Goal: Obtain resource: Obtain resource

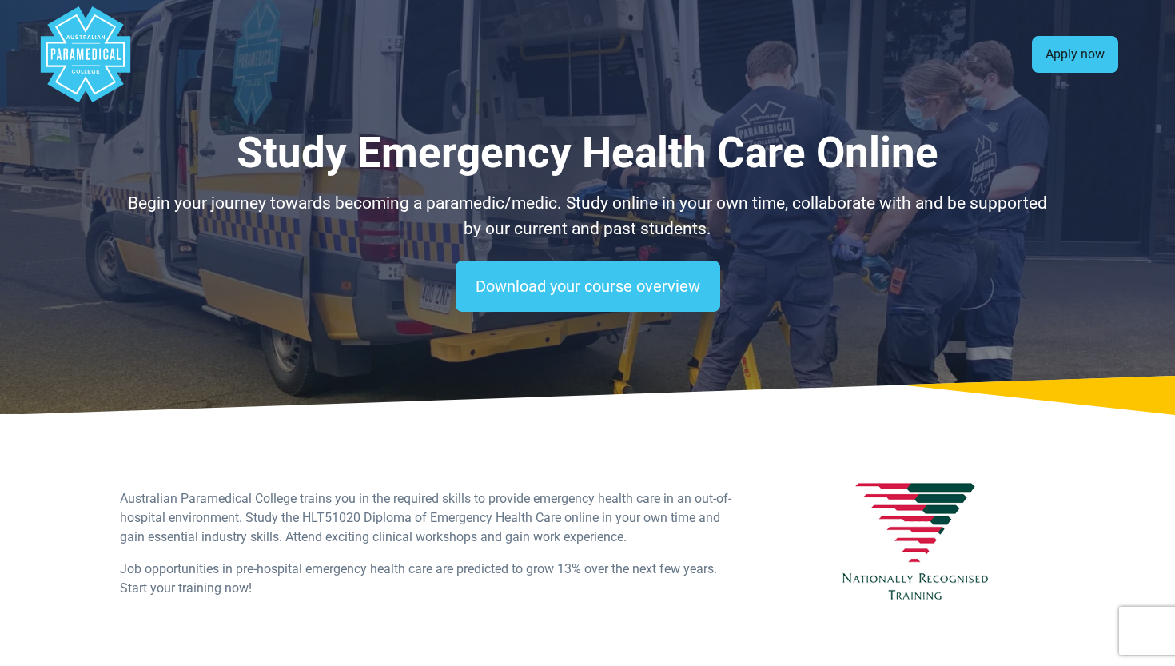
click at [1063, 50] on link "Apply now" at bounding box center [1075, 54] width 86 height 37
click at [1081, 65] on link "Apply now" at bounding box center [1075, 54] width 86 height 37
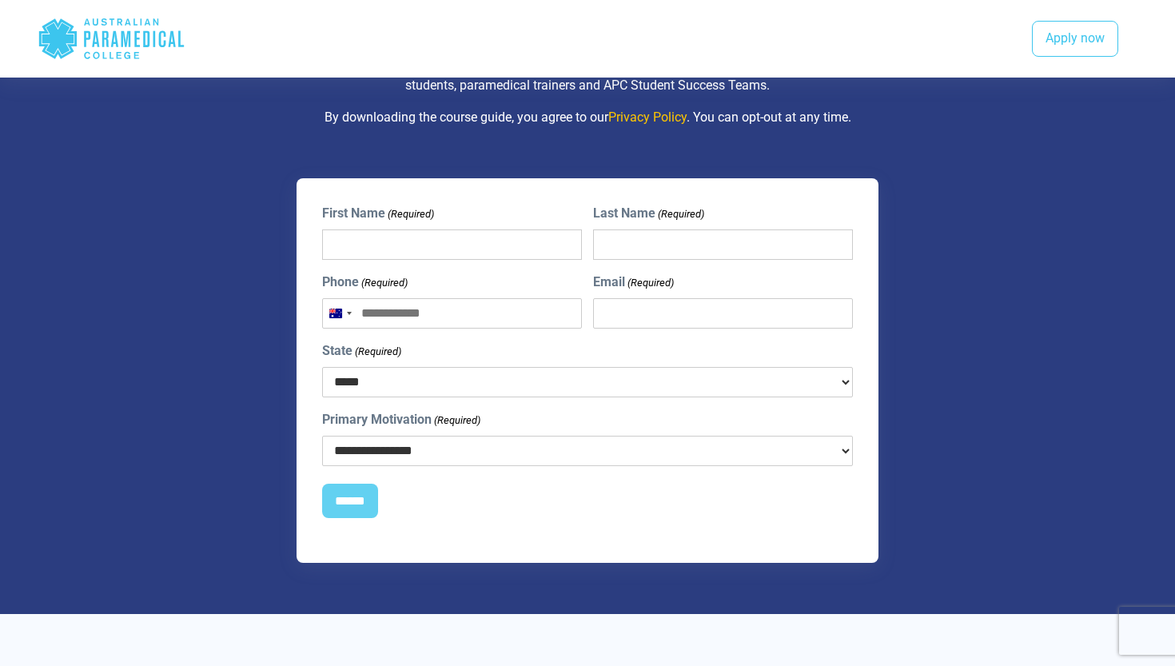
click at [966, 121] on p "By downloading the course guide, you agree to our Privacy Policy . You can opt-…" at bounding box center [587, 117] width 935 height 19
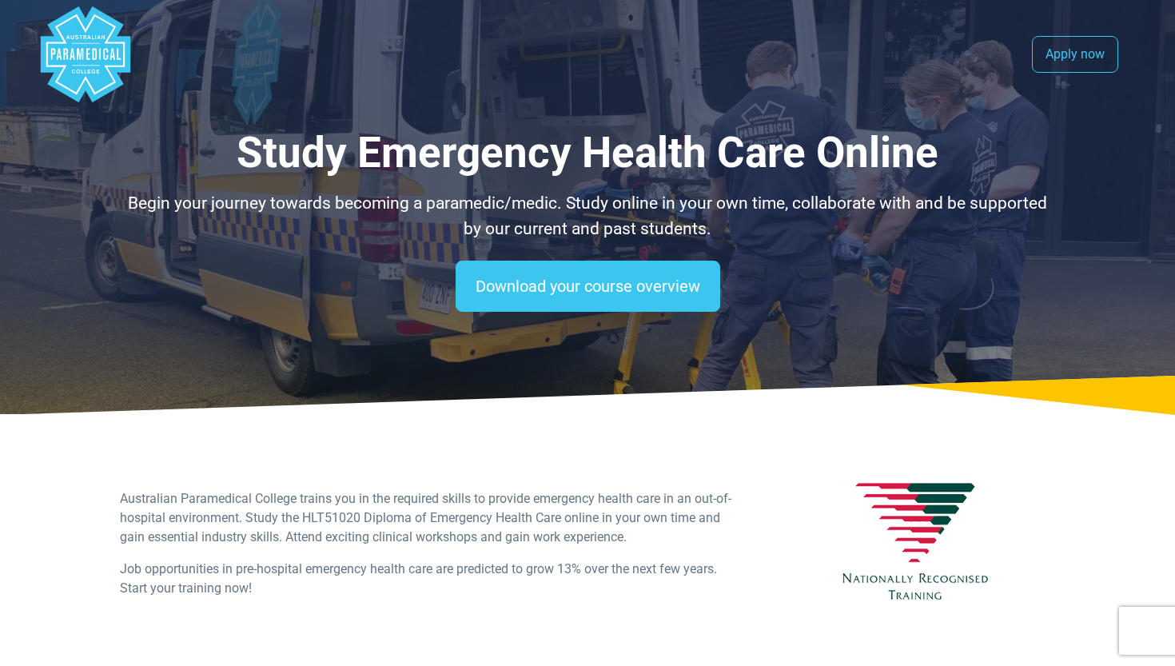
scroll to position [0, 0]
click at [133, 42] on nav ".logo-block-c1{fill:#3CC5EE;} .logo-block-c2{fill:#FFF;} .logo-horizontal-c1{fi…" at bounding box center [588, 54] width 1100 height 109
click at [117, 54] on polygon "Australian Paramedical College" at bounding box center [119, 53] width 4 height 11
click at [64, 48] on polygon "Australian Paramedical College" at bounding box center [86, 54] width 90 height 96
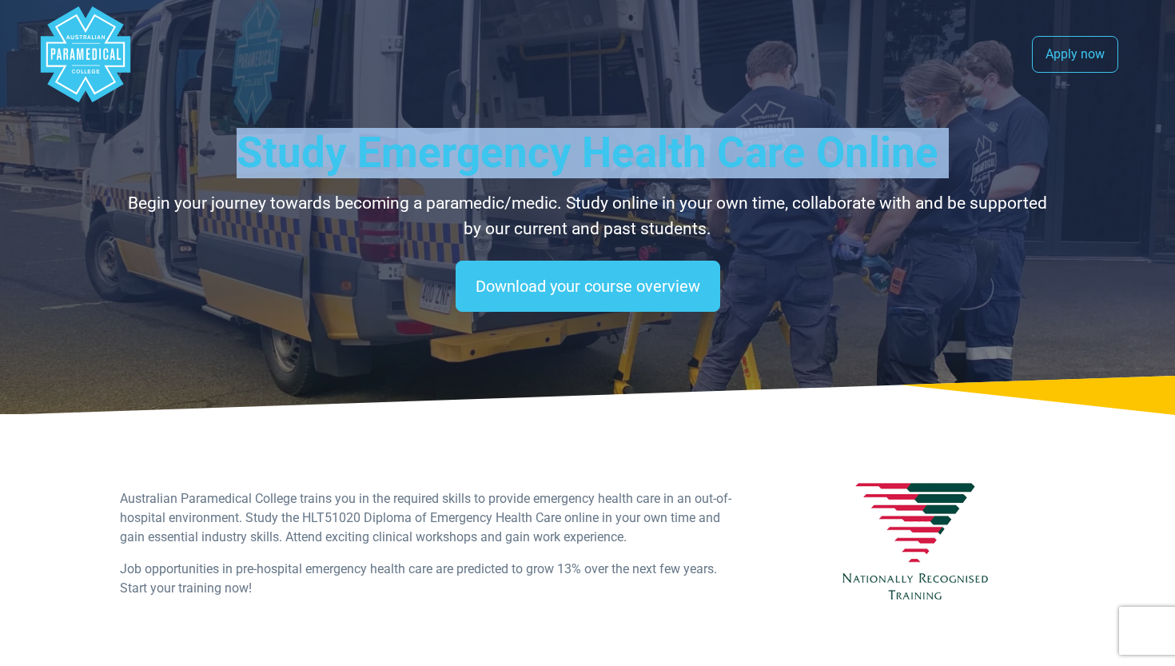
click at [64, 48] on polygon "Australian Paramedical College" at bounding box center [86, 54] width 90 height 96
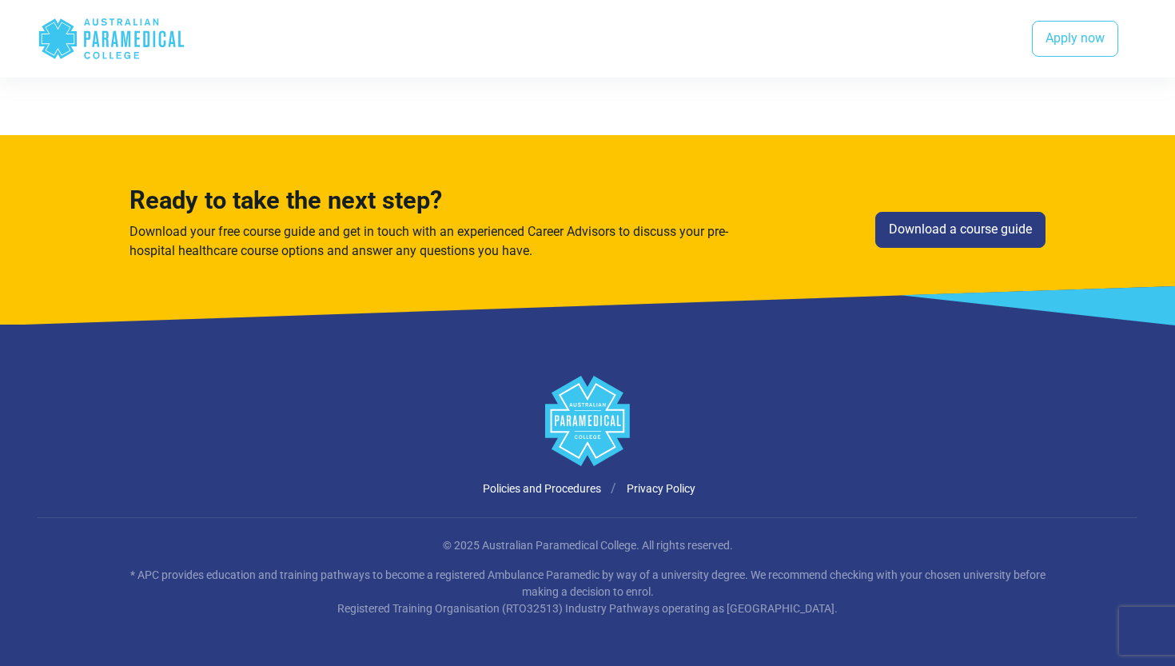
scroll to position [2177, 0]
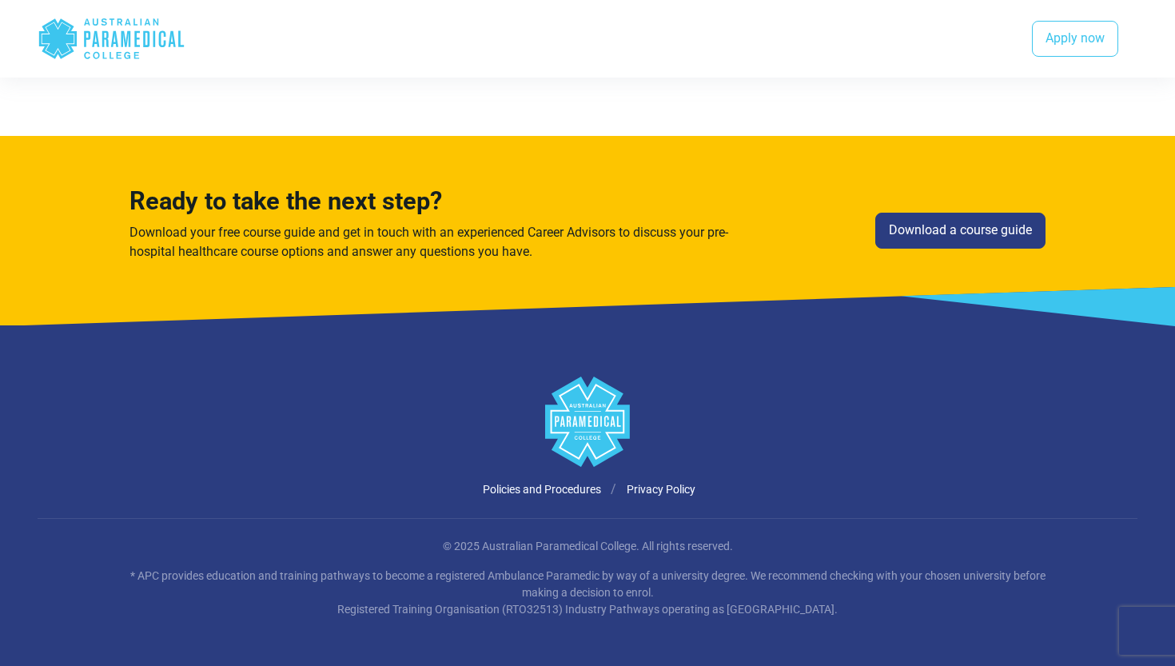
click at [118, 42] on icon ".logo-horizontal-c1{fill:#3CC5EE;} .logo-horizontal-c3{fill:#3CC5EE;} .logo-hor…" at bounding box center [112, 39] width 148 height 52
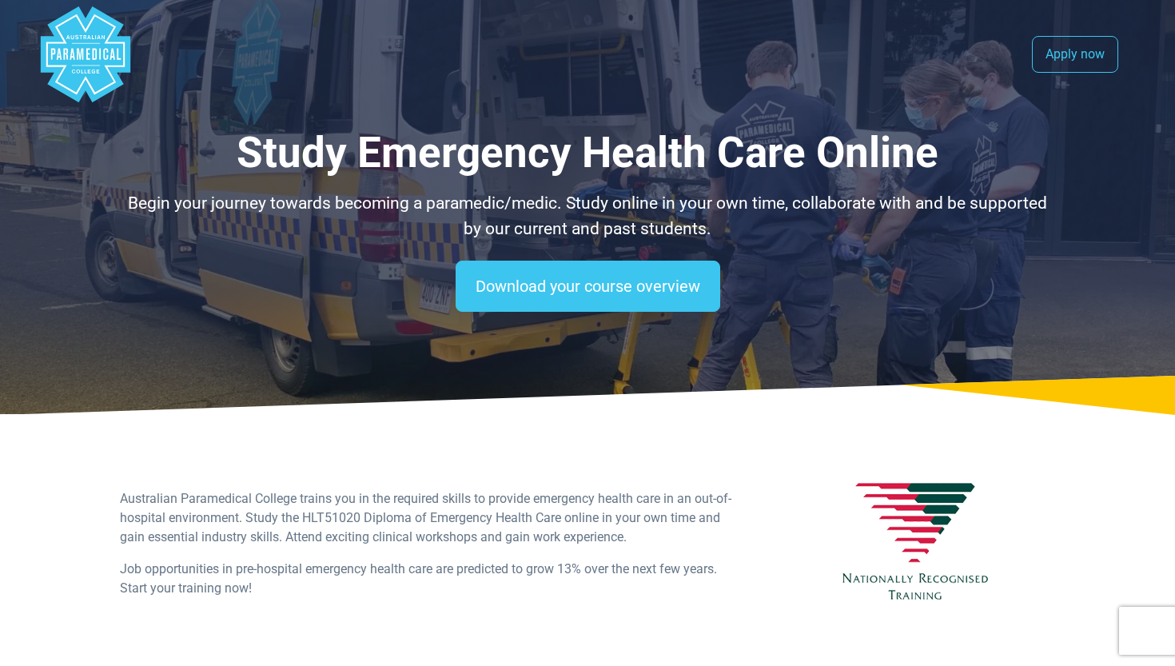
scroll to position [0, 0]
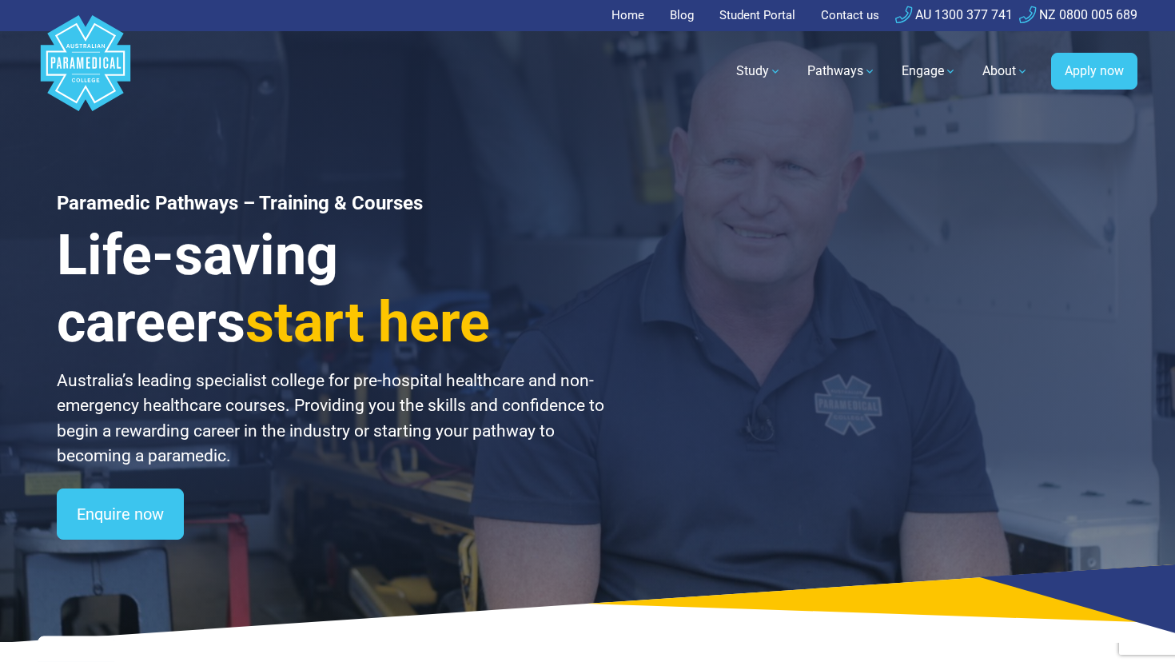
click at [947, 16] on link "AU 1300 377 741" at bounding box center [953, 14] width 117 height 15
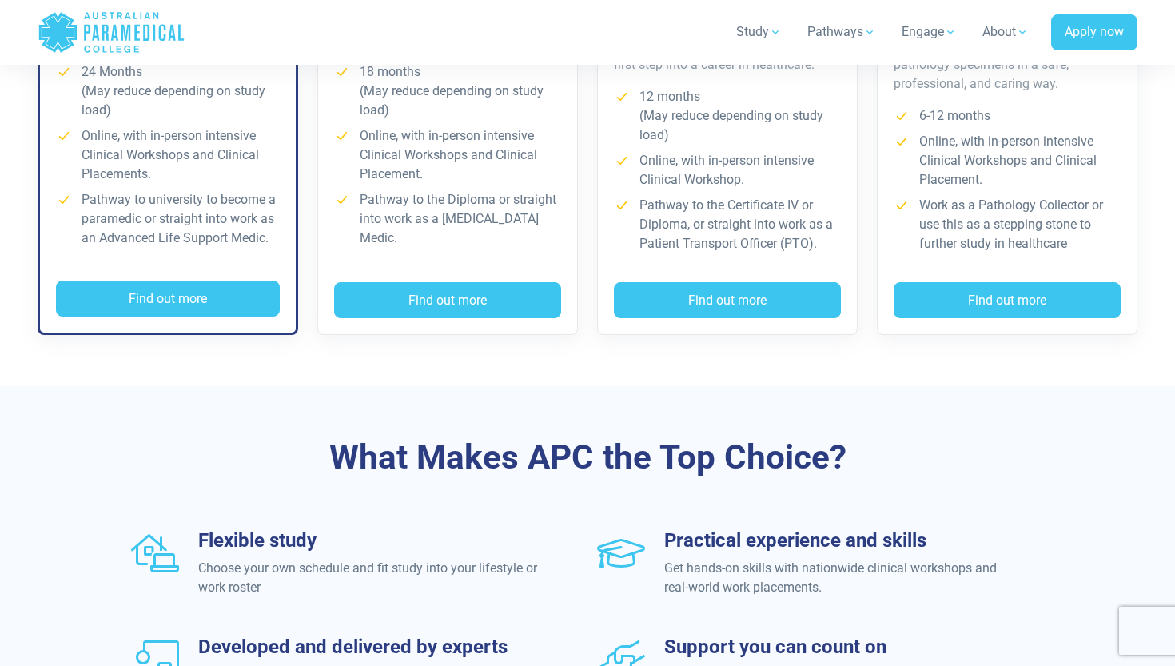
scroll to position [1268, 0]
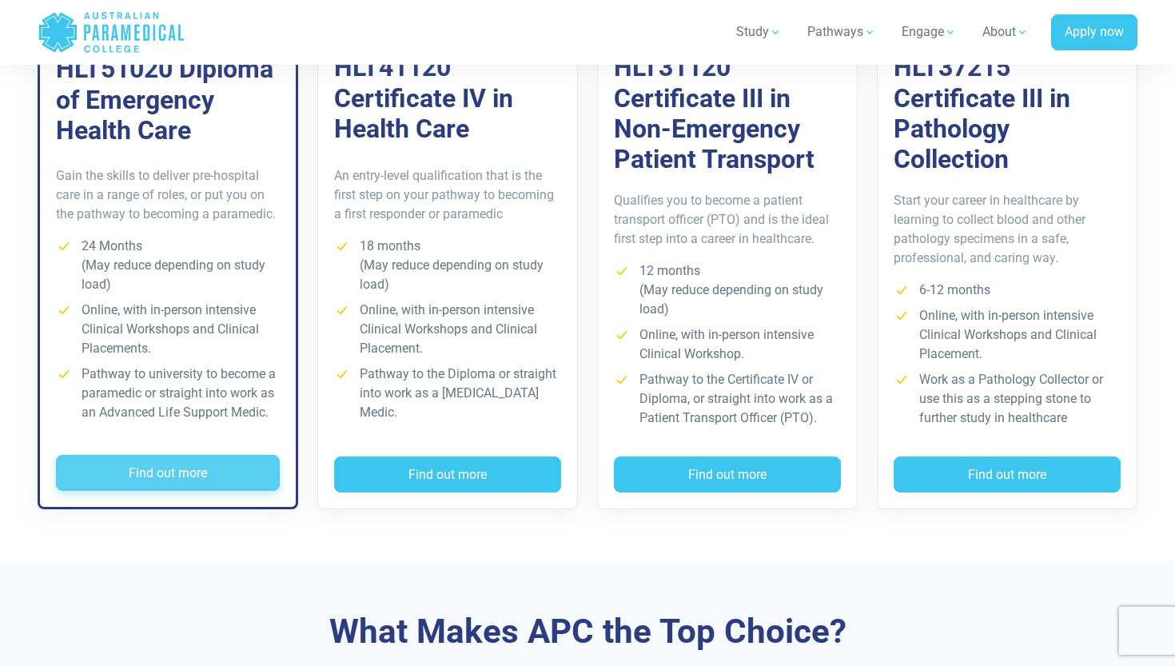
click at [188, 469] on button "Find out more" at bounding box center [168, 473] width 224 height 37
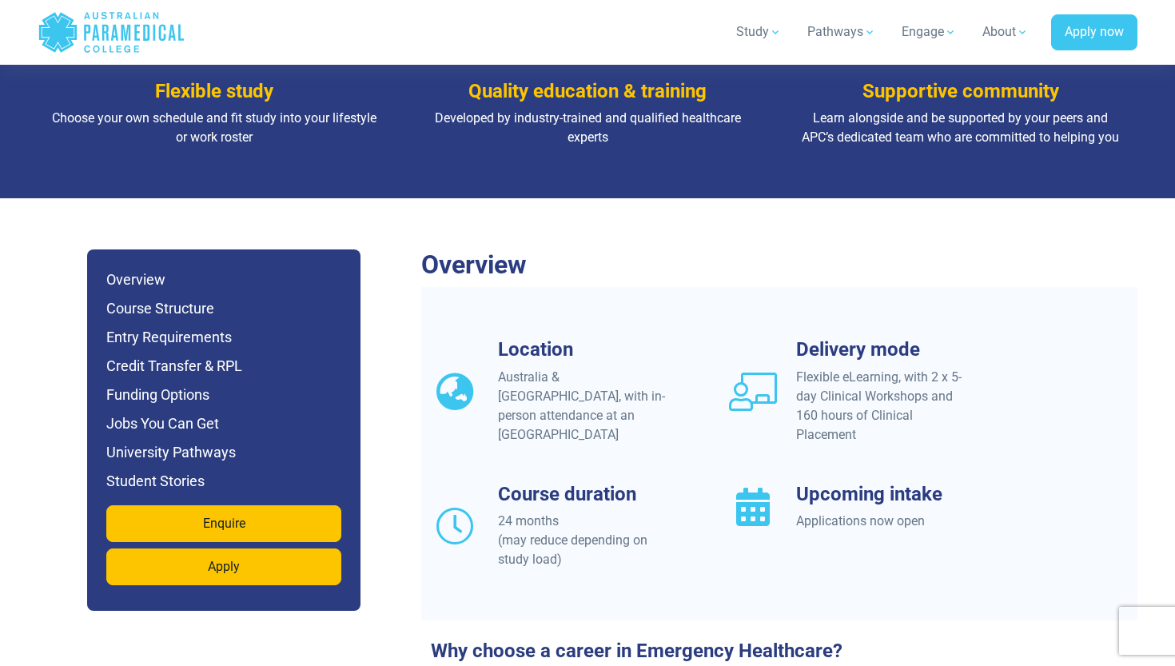
scroll to position [1241, 0]
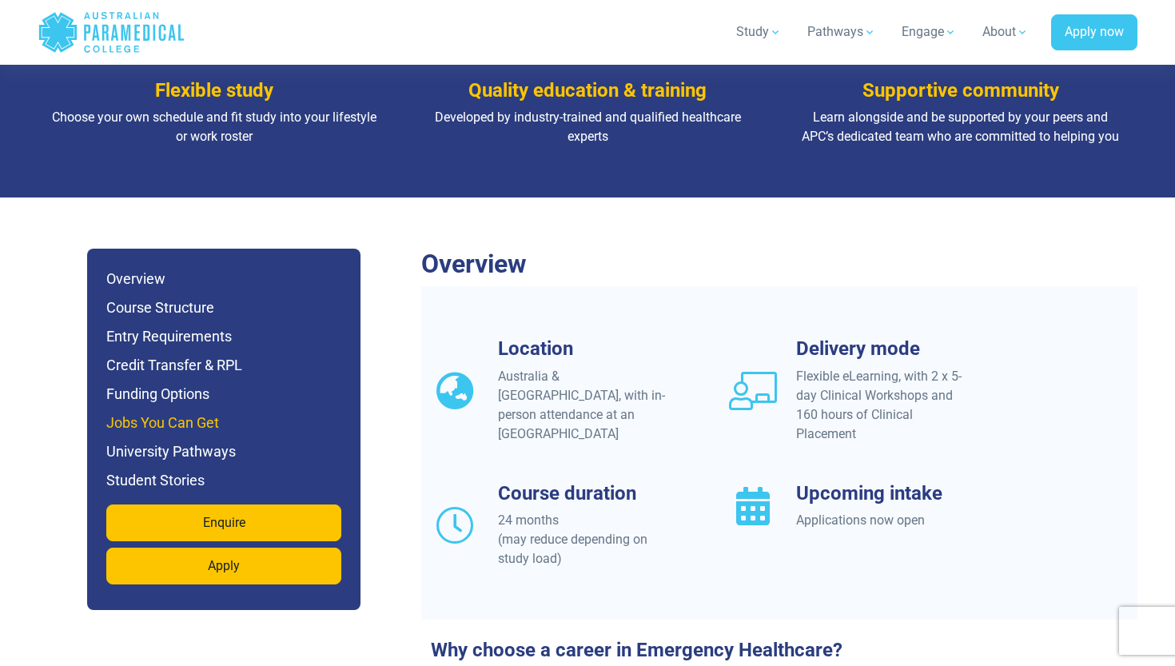
click at [200, 412] on h6 "Jobs You Can Get" at bounding box center [223, 423] width 235 height 22
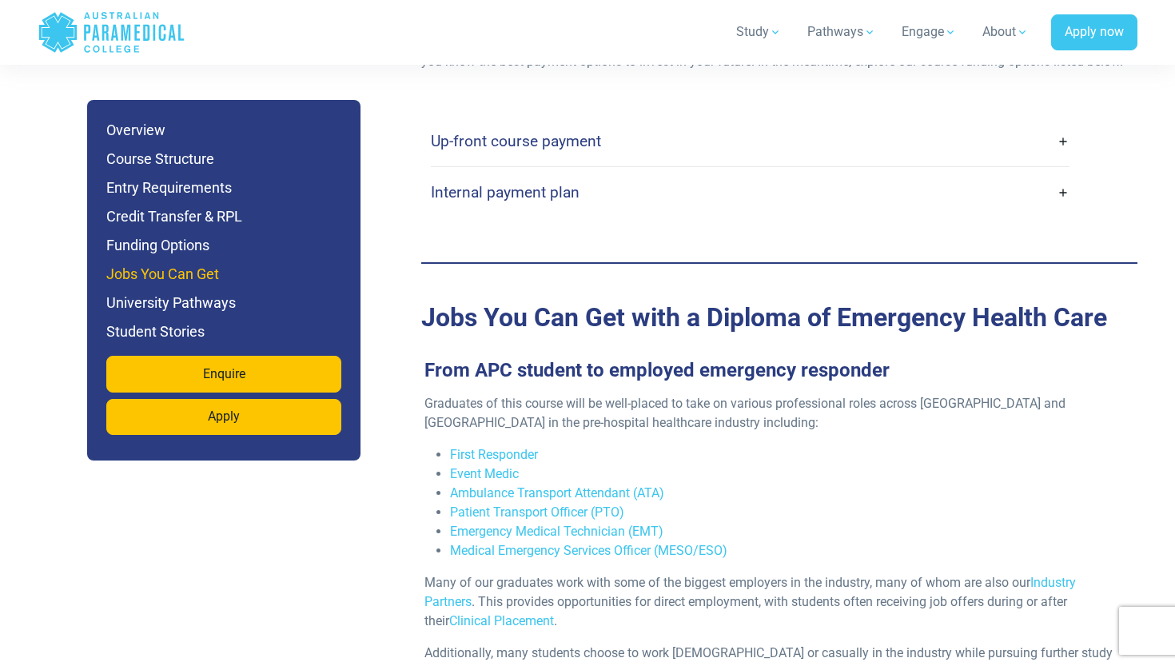
scroll to position [5224, 0]
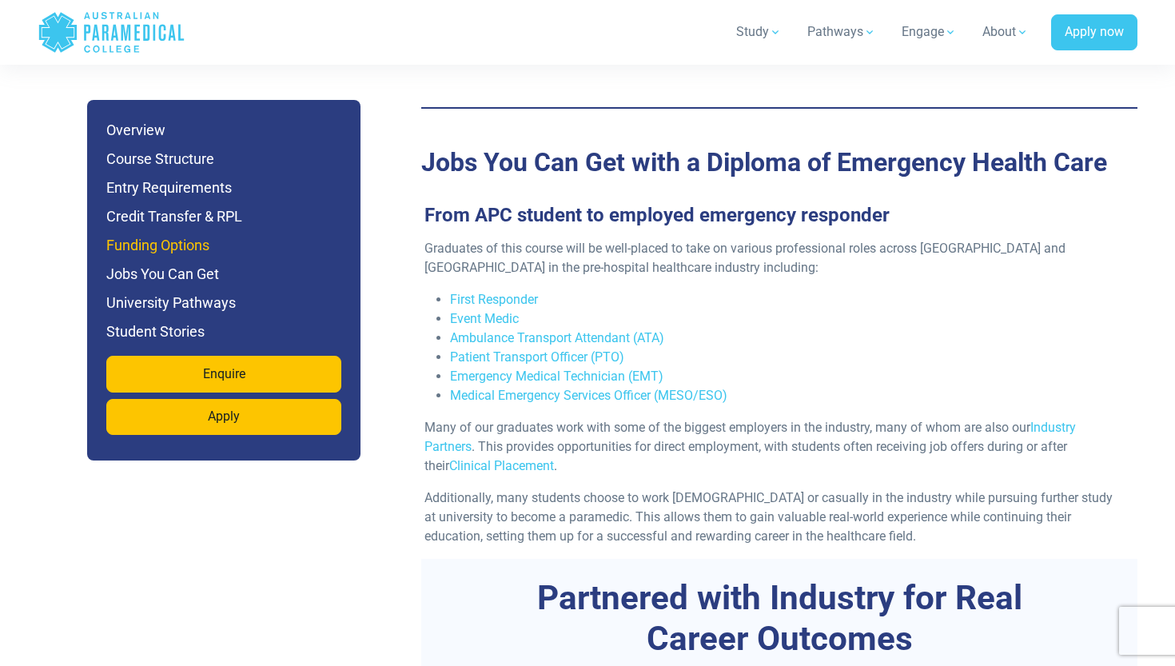
click at [179, 248] on h6 "Funding Options" at bounding box center [223, 245] width 235 height 22
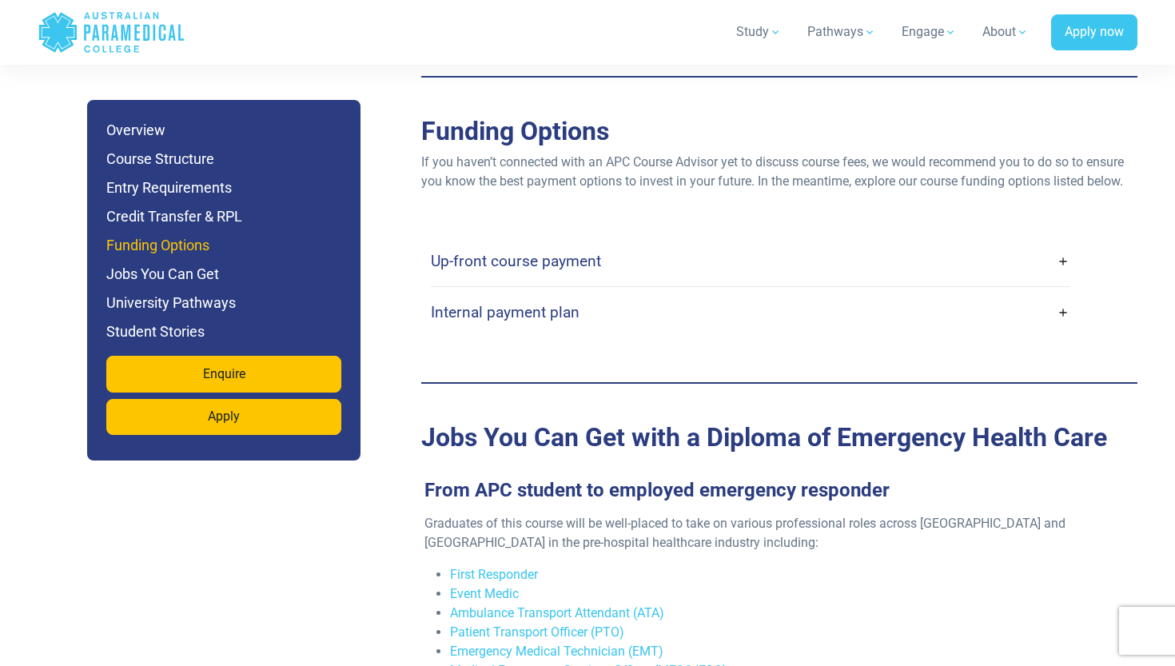
scroll to position [4917, 0]
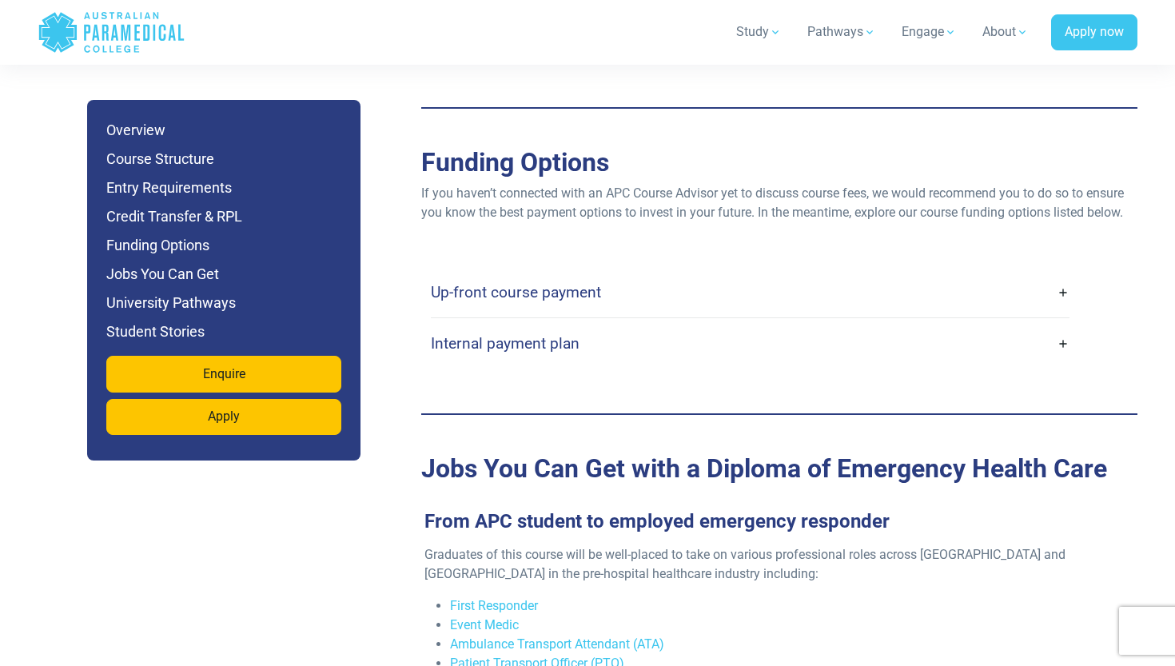
click at [572, 283] on h4 "Up-front course payment" at bounding box center [516, 292] width 170 height 18
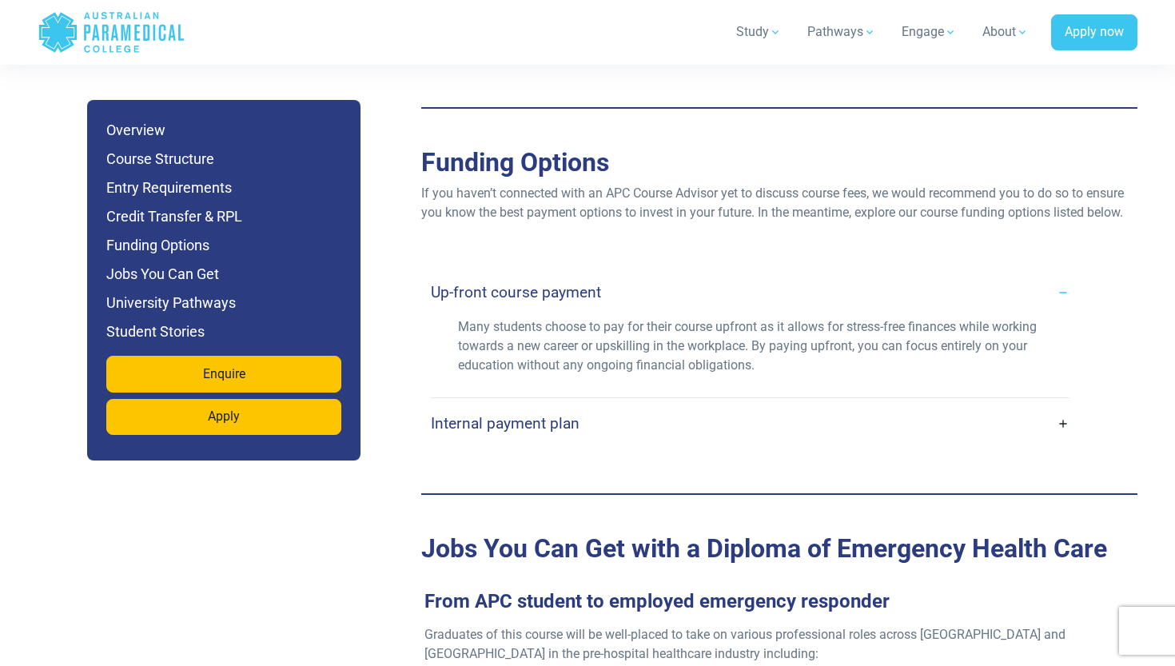
click at [561, 414] on h4 "Internal payment plan" at bounding box center [505, 423] width 149 height 18
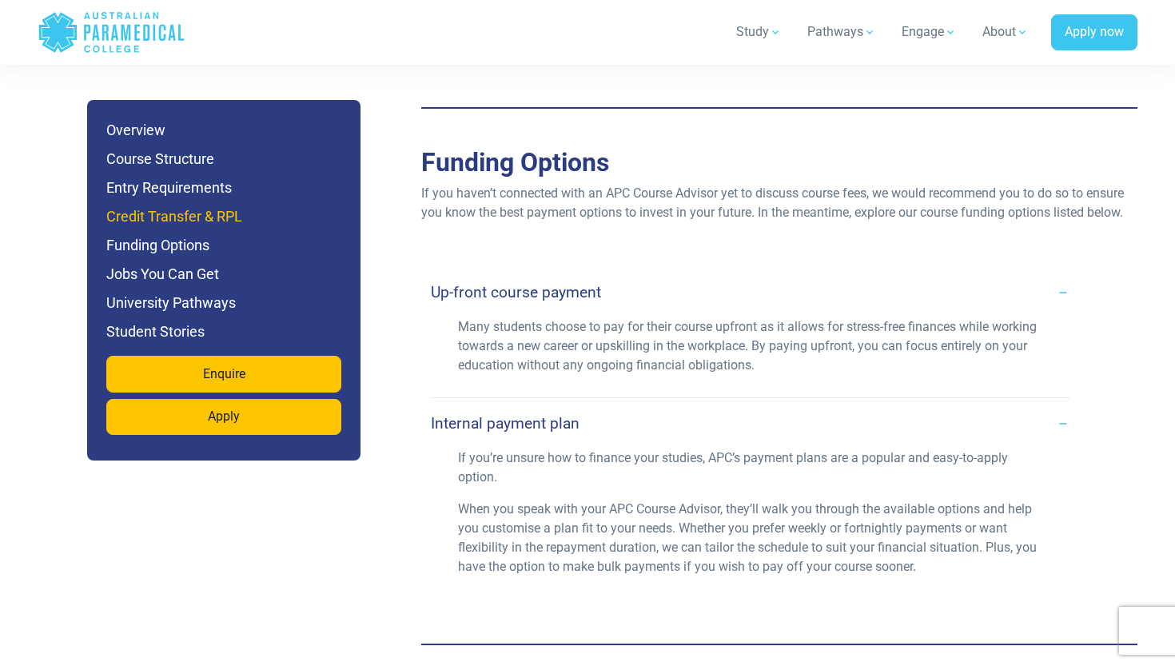
click at [198, 209] on h6 "Credit Transfer & RPL" at bounding box center [223, 216] width 235 height 22
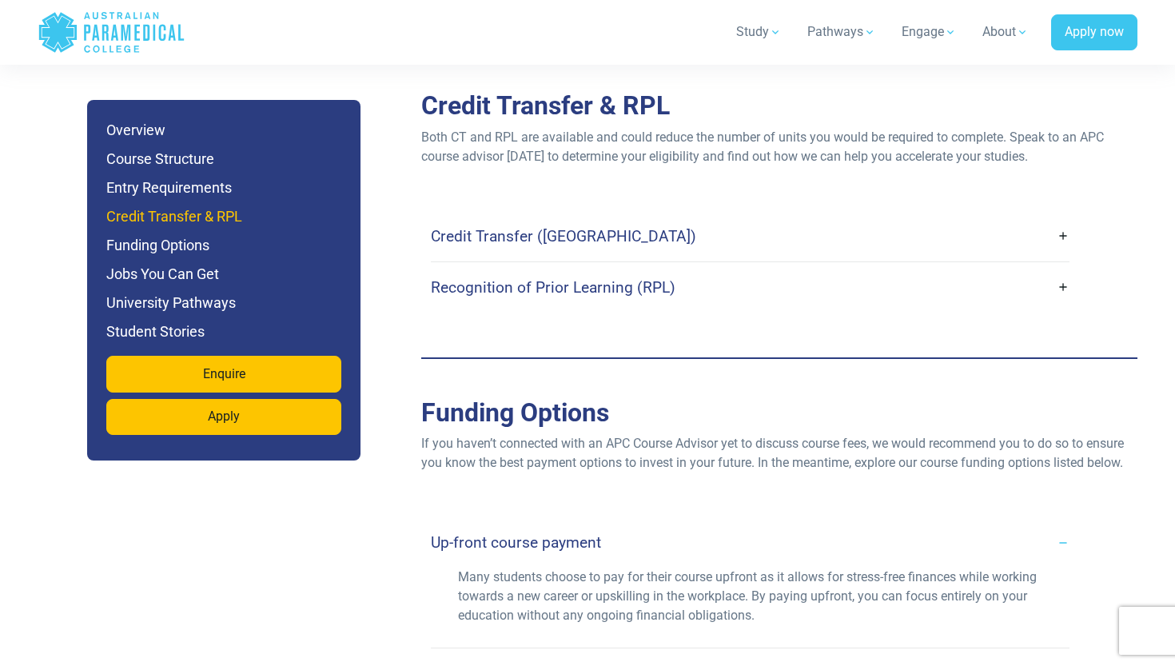
scroll to position [4611, 0]
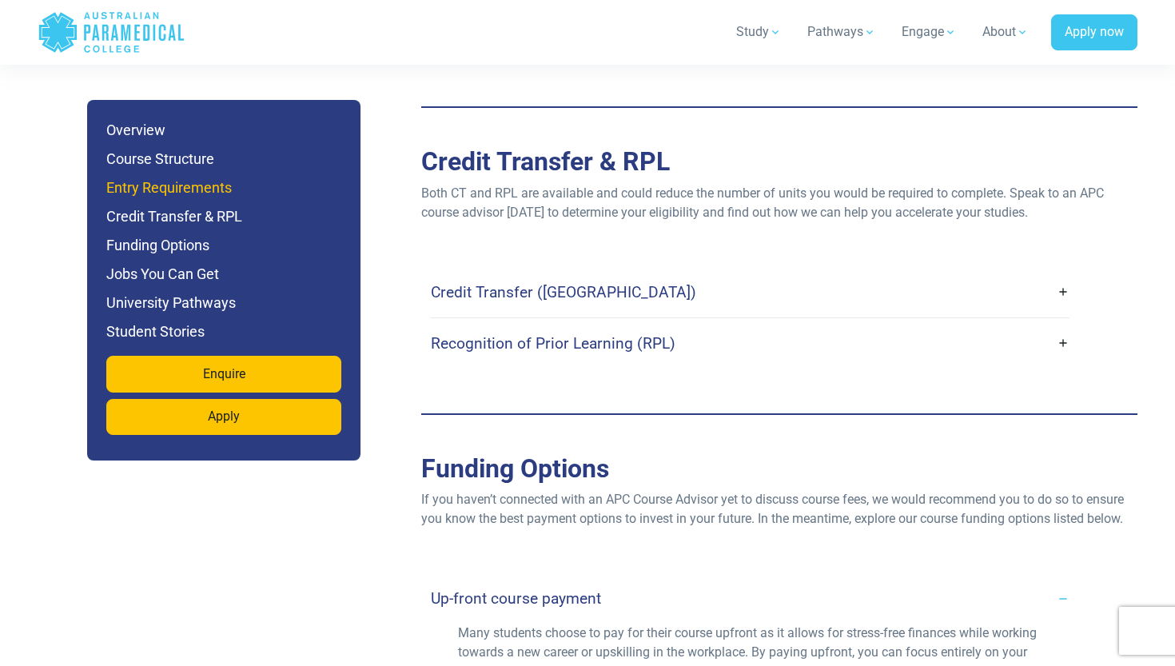
click at [191, 189] on h6 "Entry Requirements" at bounding box center [223, 188] width 235 height 22
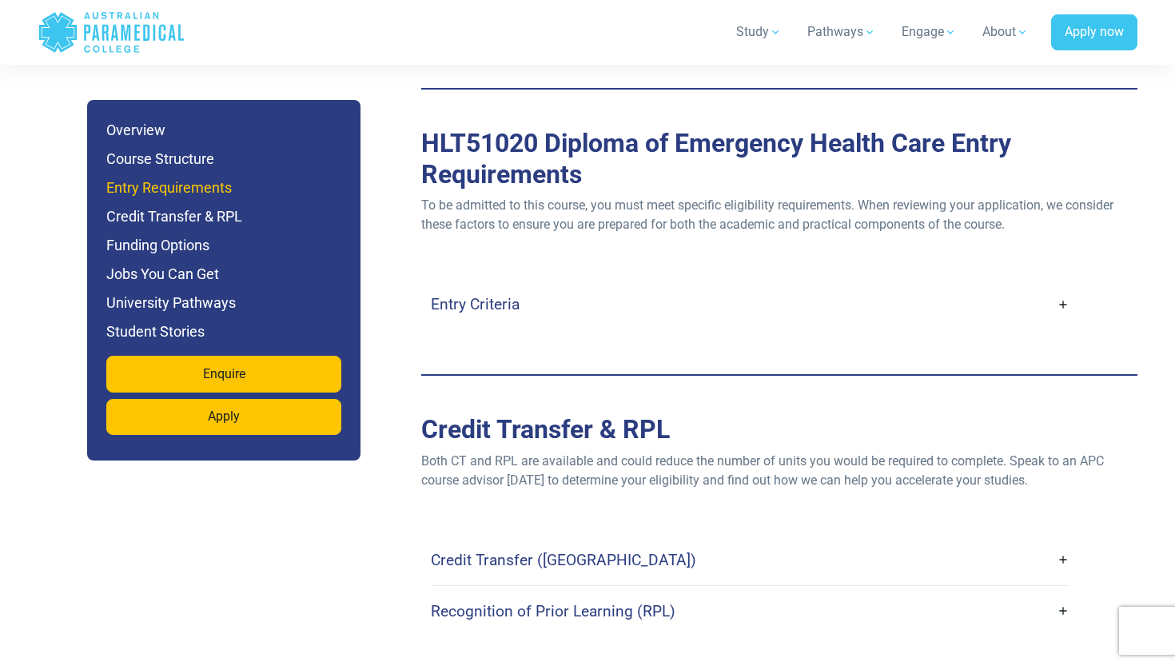
scroll to position [4326, 0]
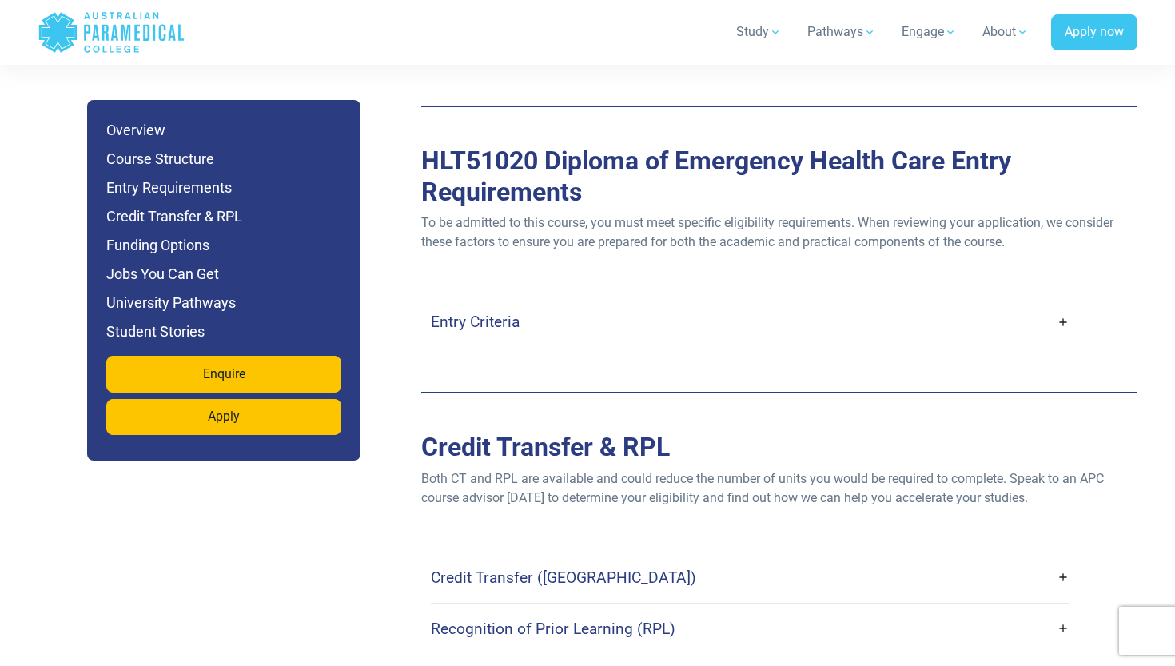
click at [454, 313] on h4 "Entry Criteria" at bounding box center [475, 322] width 89 height 18
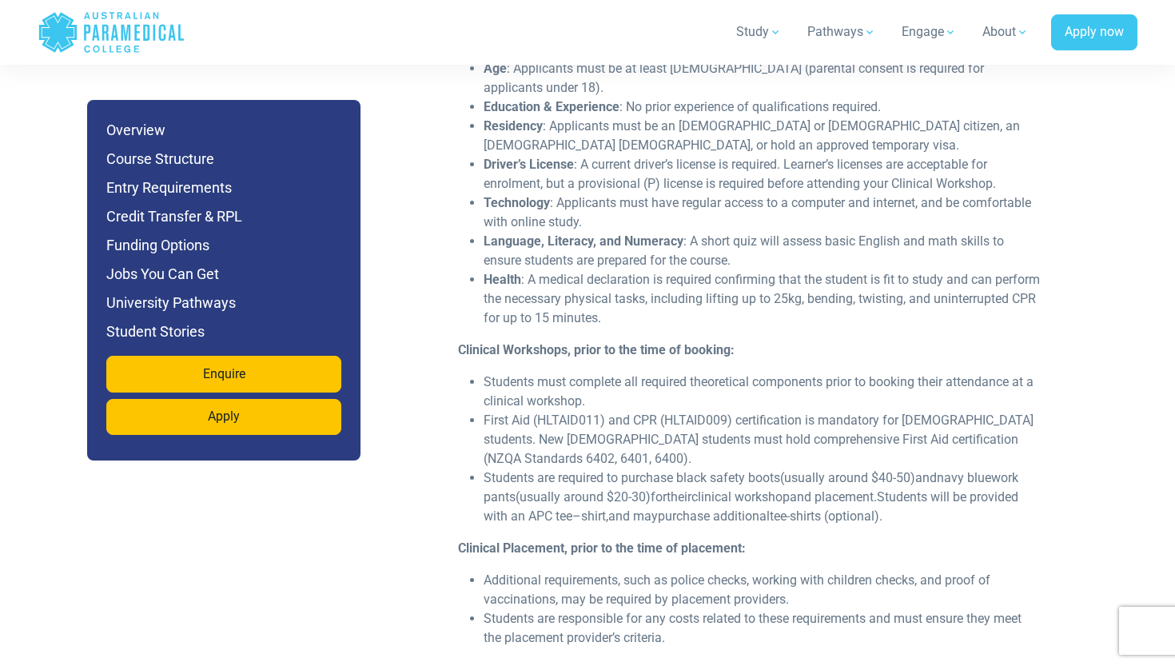
scroll to position [4614, 0]
click at [151, 129] on h6 "Overview" at bounding box center [223, 130] width 235 height 22
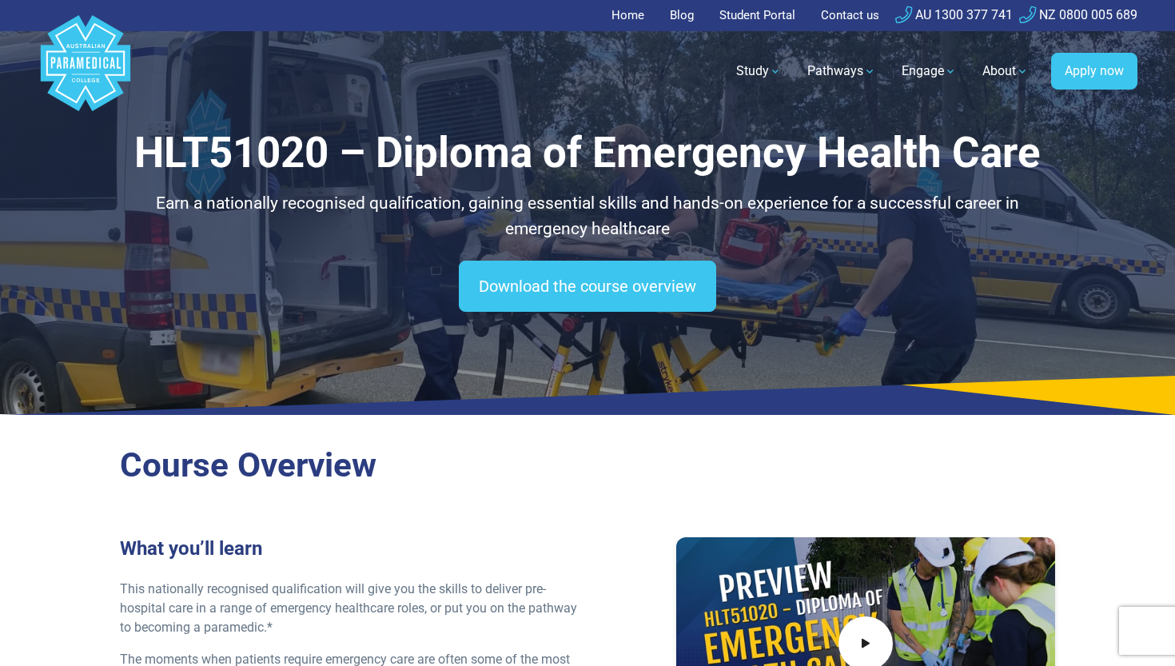
scroll to position [0, 0]
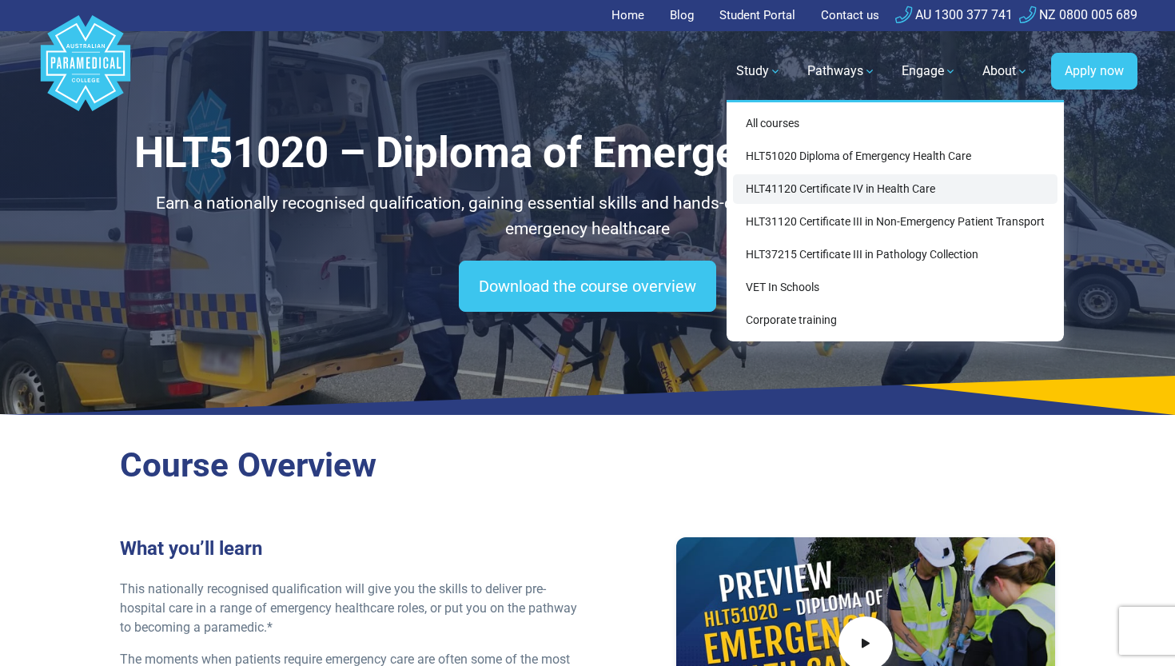
click at [772, 189] on link "HLT41120 Certificate IV in Health Care" at bounding box center [895, 189] width 325 height 30
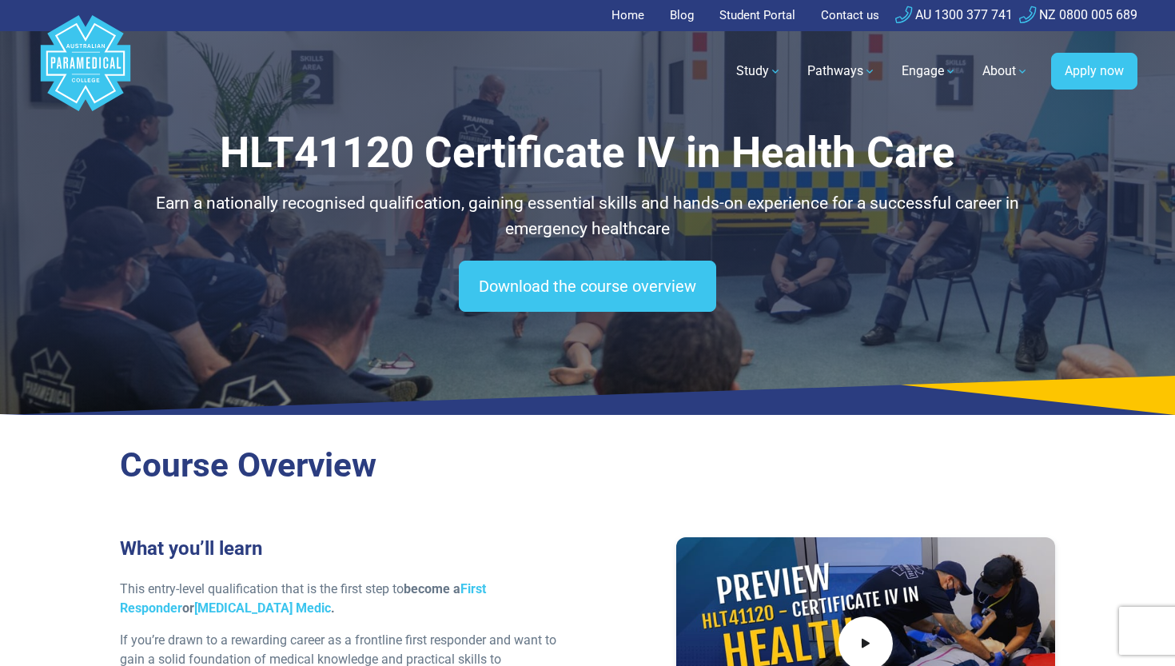
click at [989, 18] on link "AU 1300 377 741" at bounding box center [953, 14] width 117 height 15
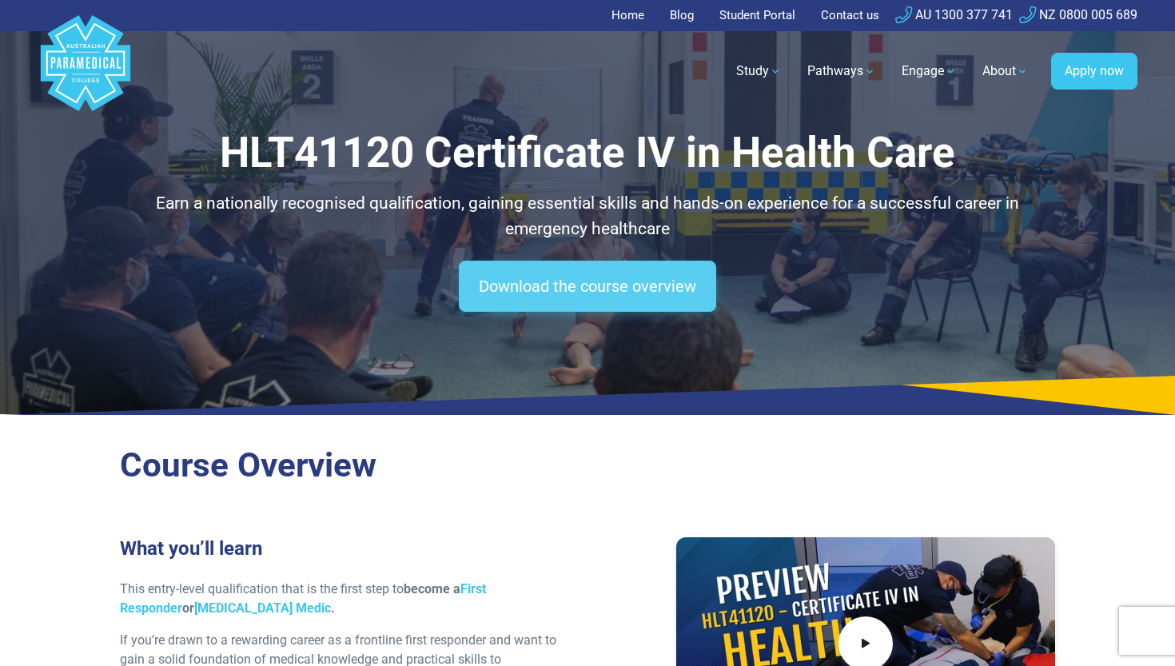
click at [617, 286] on link "Download the course overview" at bounding box center [587, 286] width 257 height 51
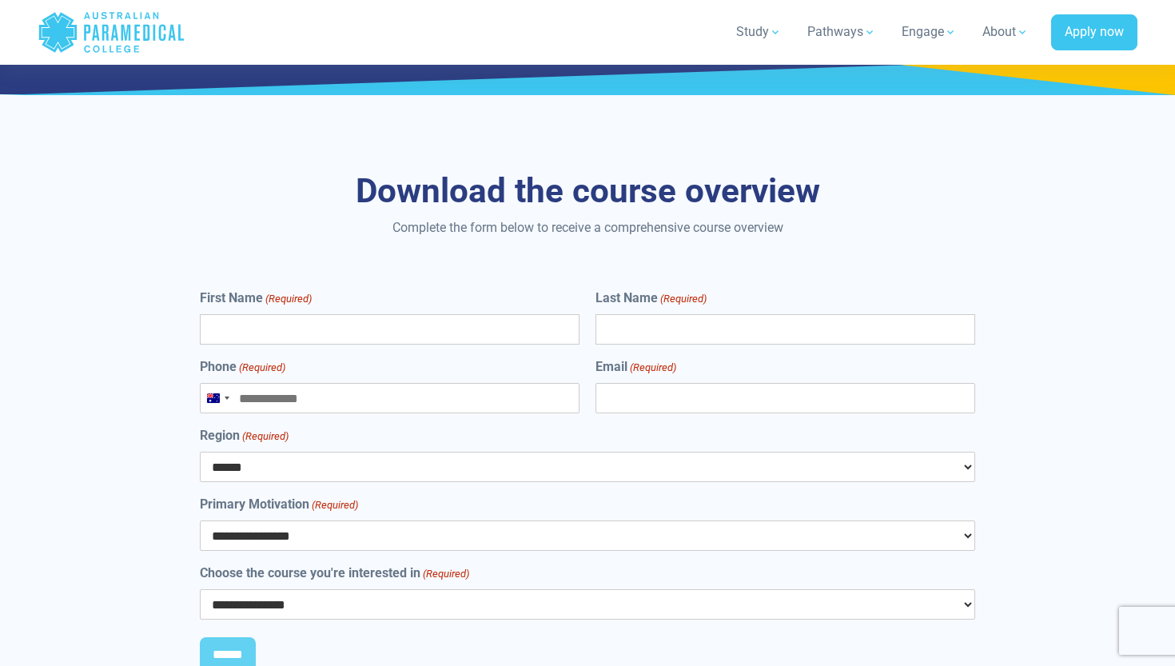
scroll to position [6629, 0]
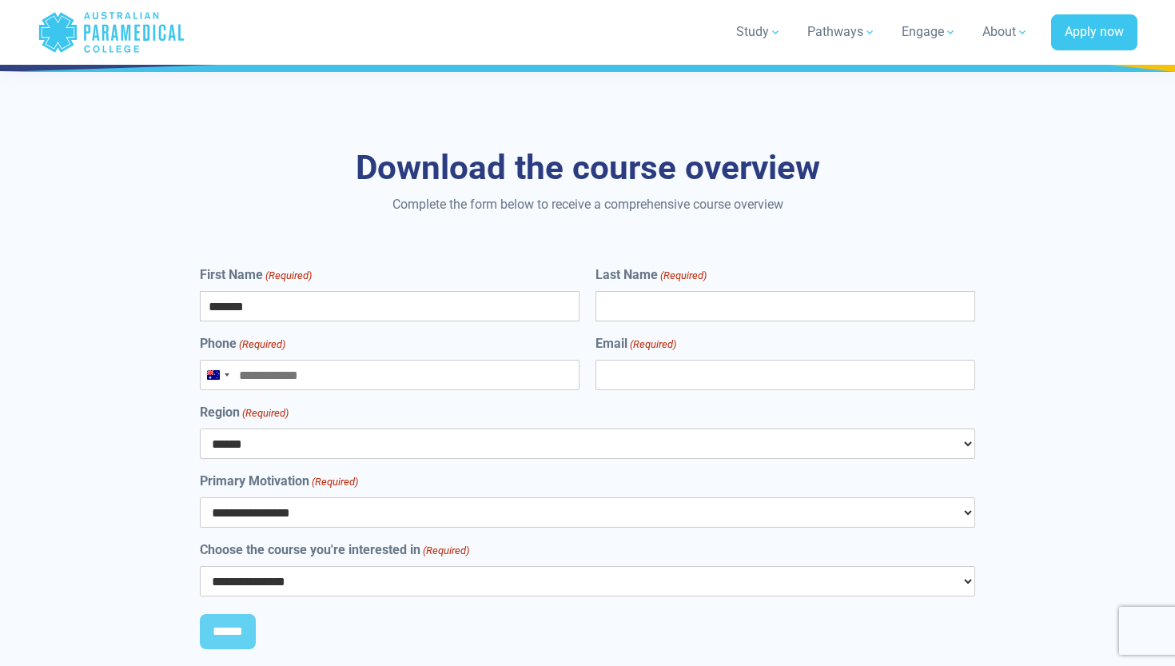
type input "******"
type input "**********"
select select "***"
select select "**********"
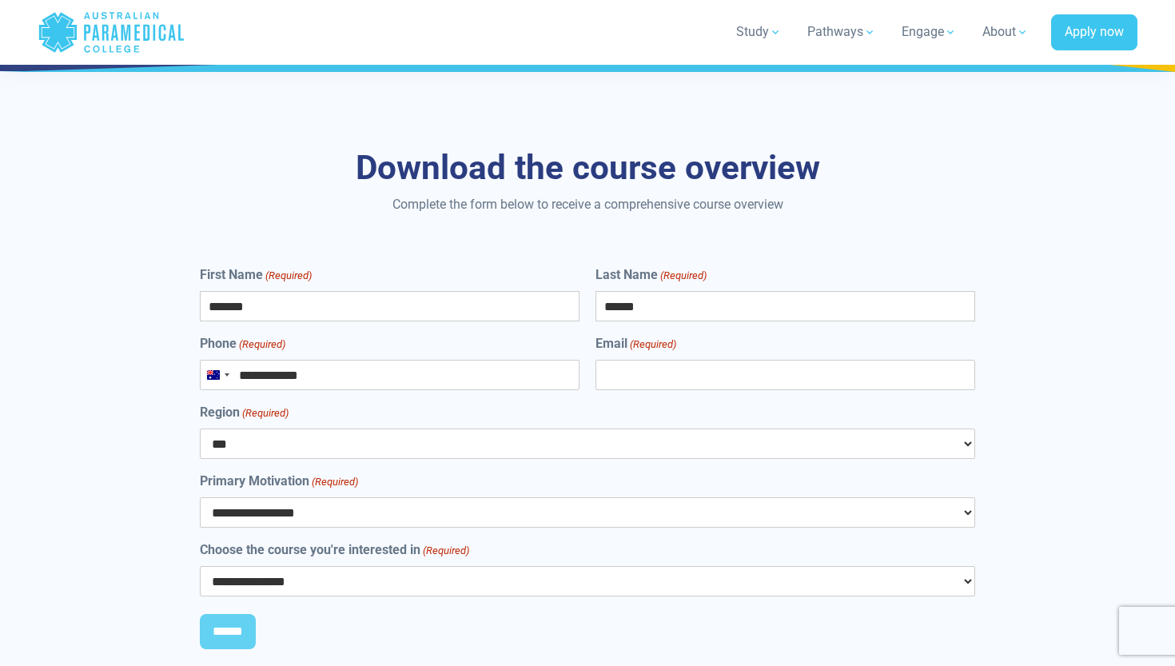
select select "**********"
click at [240, 614] on input "******" at bounding box center [228, 631] width 56 height 35
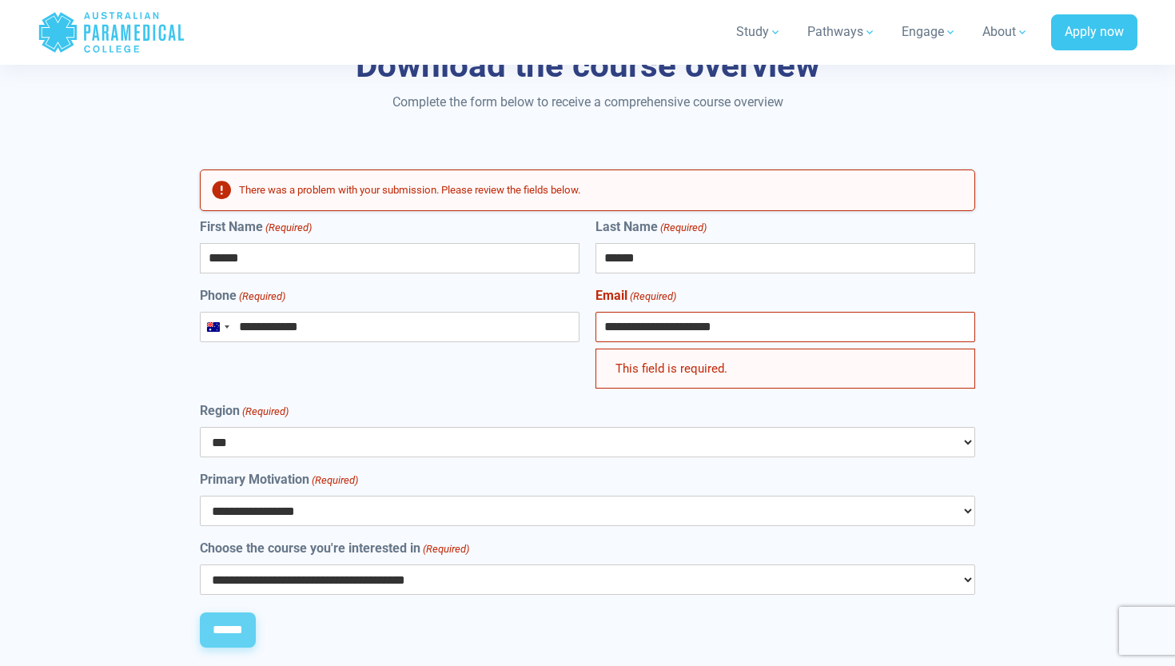
type input "**********"
click at [238, 612] on input "******" at bounding box center [228, 629] width 56 height 35
